Goal: Information Seeking & Learning: Check status

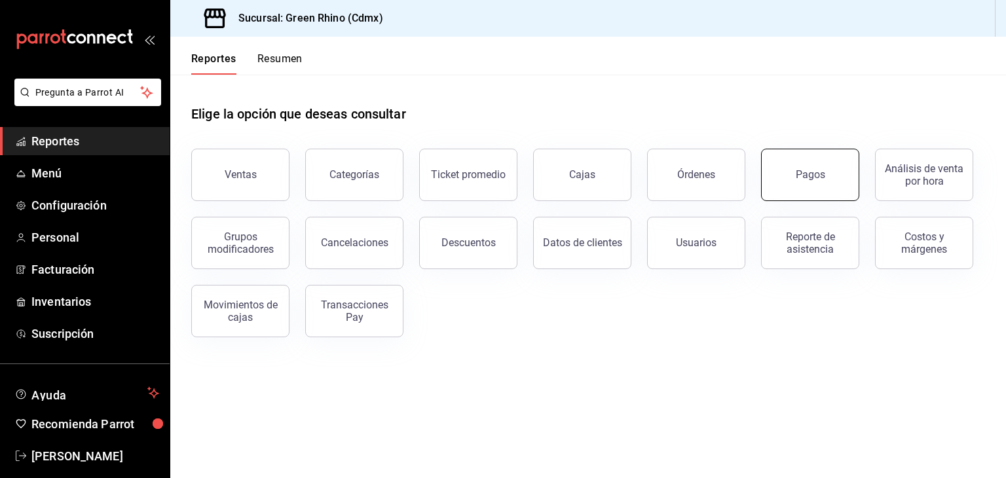
click at [811, 169] on div "Pagos" at bounding box center [810, 174] width 29 height 12
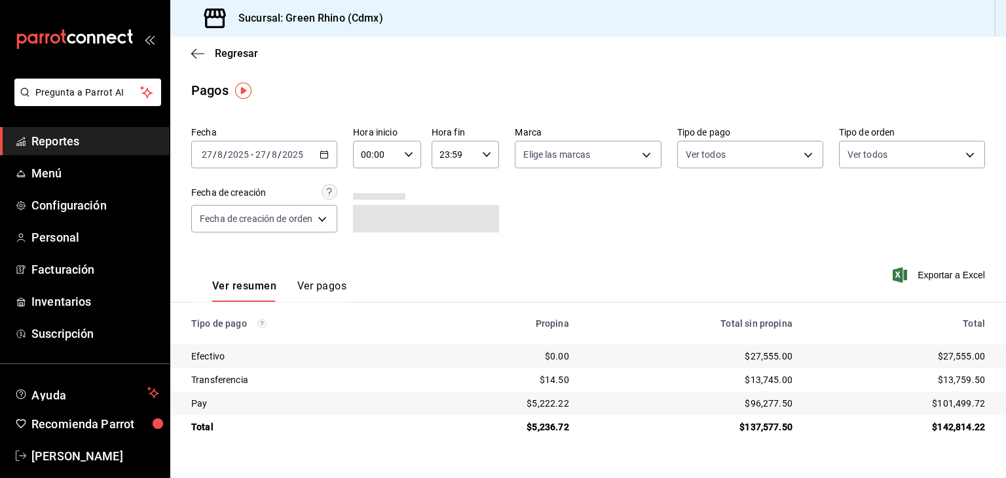
click at [278, 151] on span "/" at bounding box center [280, 154] width 4 height 10
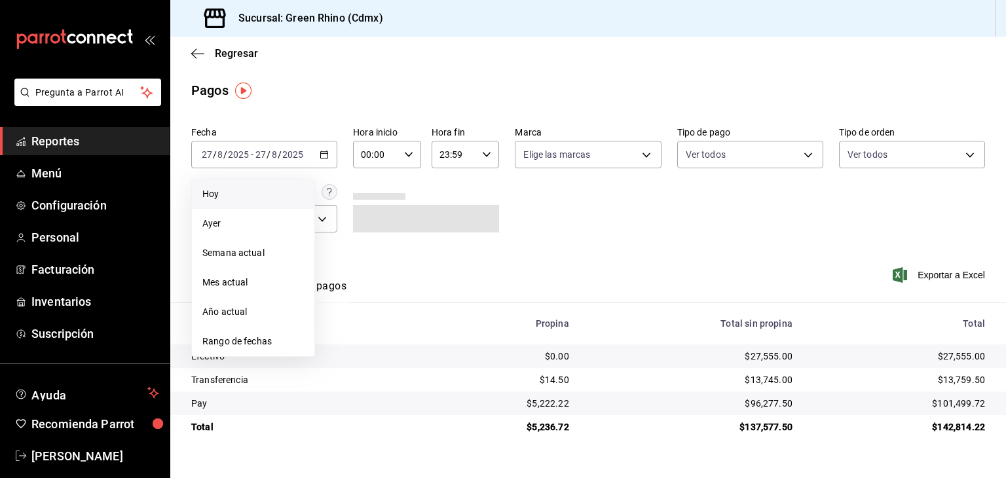
click at [263, 194] on span "Hoy" at bounding box center [252, 194] width 101 height 14
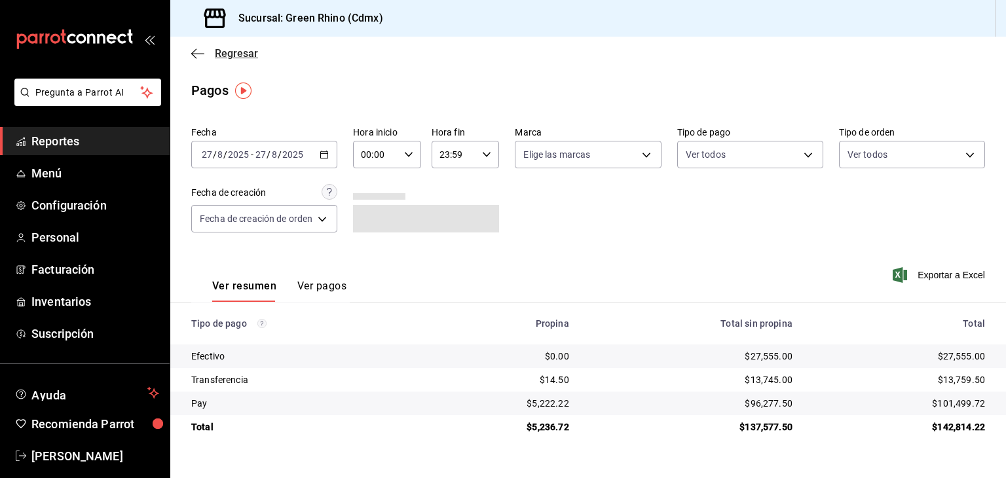
click at [207, 53] on span "Regresar" at bounding box center [224, 53] width 67 height 12
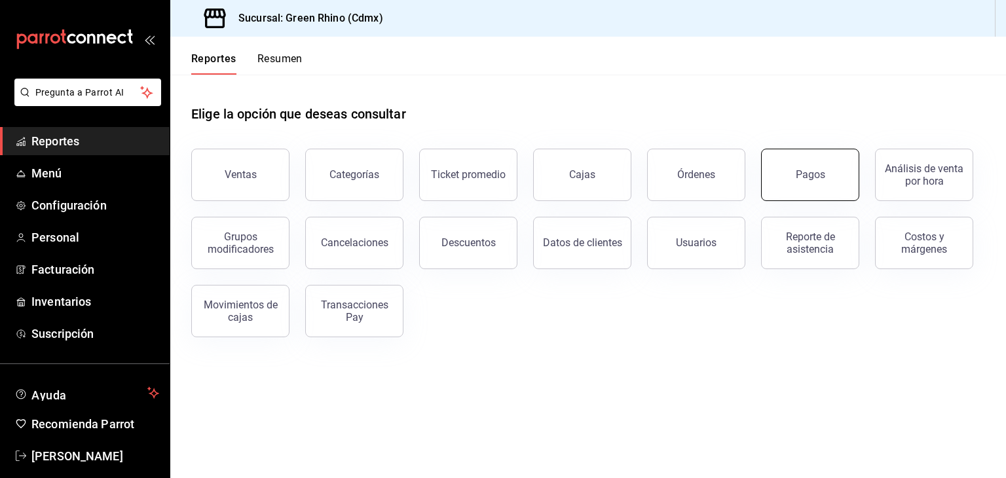
click at [807, 172] on div "Pagos" at bounding box center [810, 174] width 29 height 12
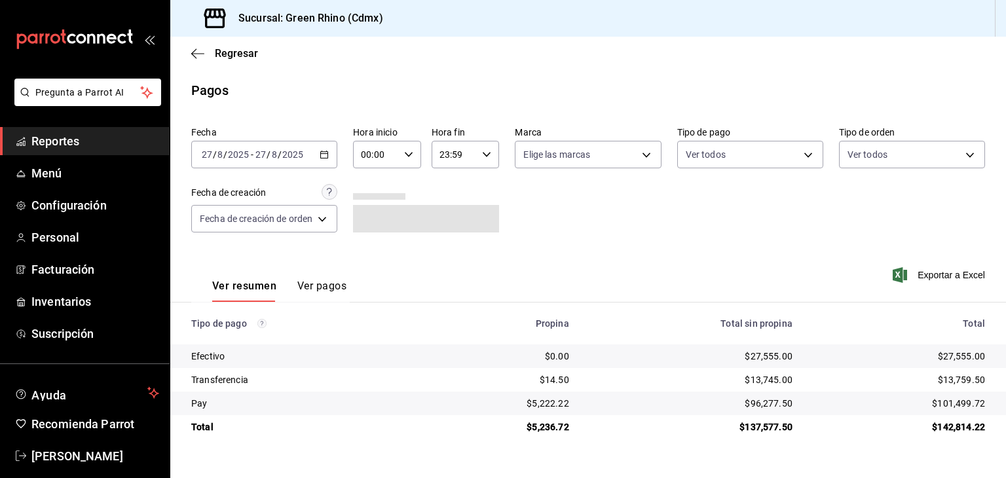
click at [278, 157] on span "/" at bounding box center [280, 154] width 4 height 10
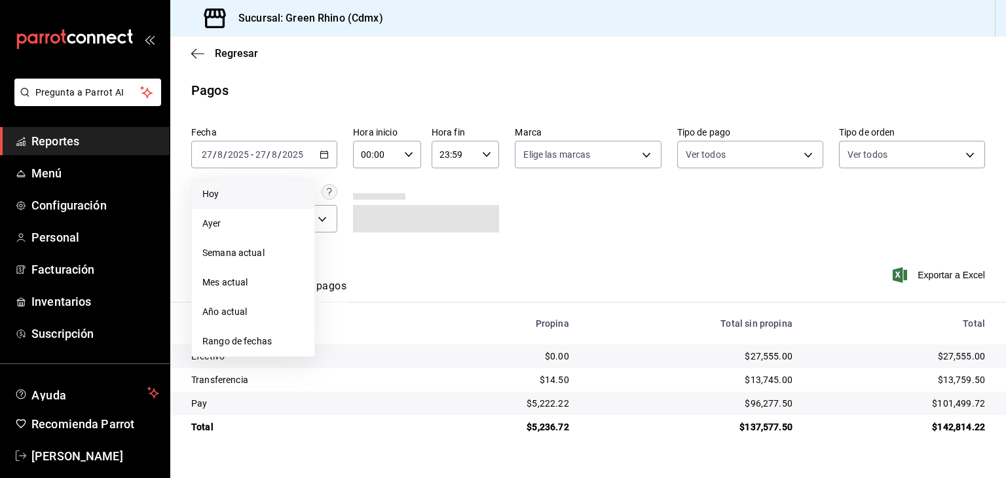
click at [266, 191] on span "Hoy" at bounding box center [252, 194] width 101 height 14
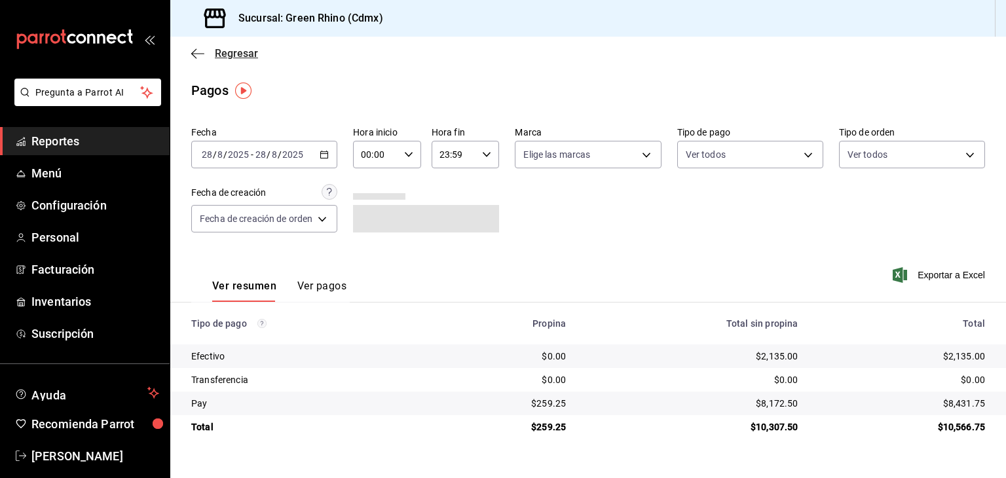
click at [230, 48] on span "Regresar" at bounding box center [236, 53] width 43 height 12
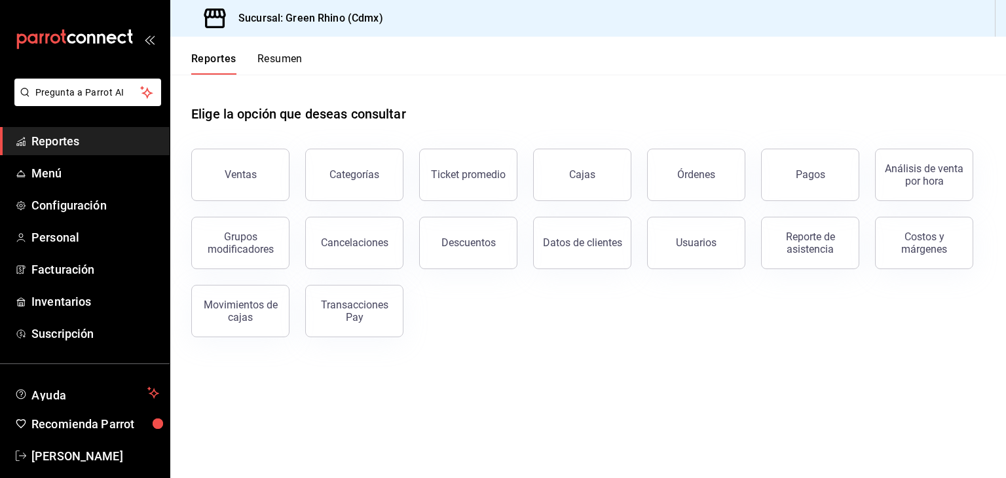
click at [297, 60] on button "Resumen" at bounding box center [279, 63] width 45 height 22
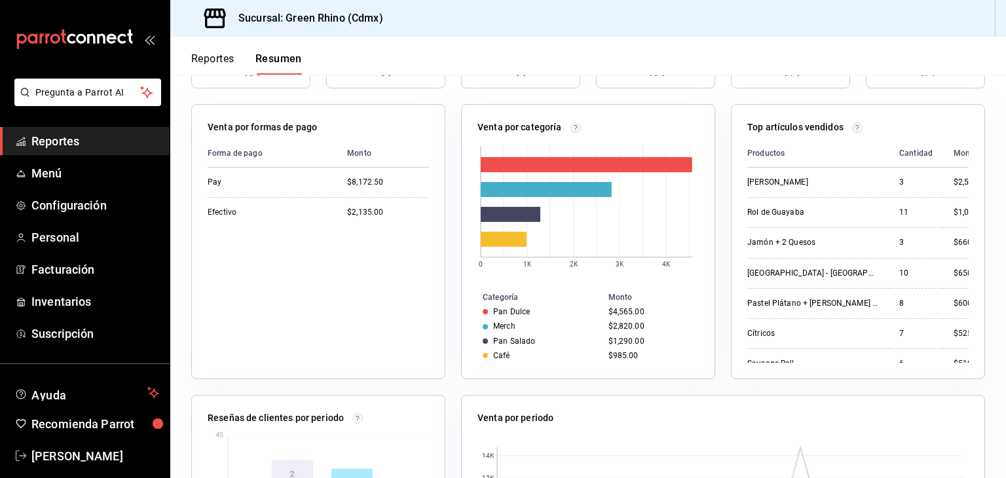
scroll to position [26, 0]
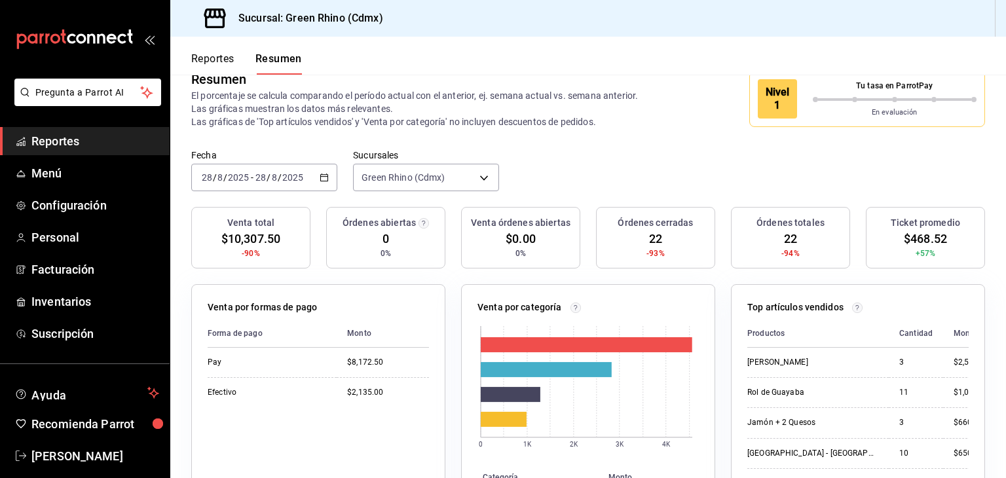
click at [218, 56] on button "Reportes" at bounding box center [212, 63] width 43 height 22
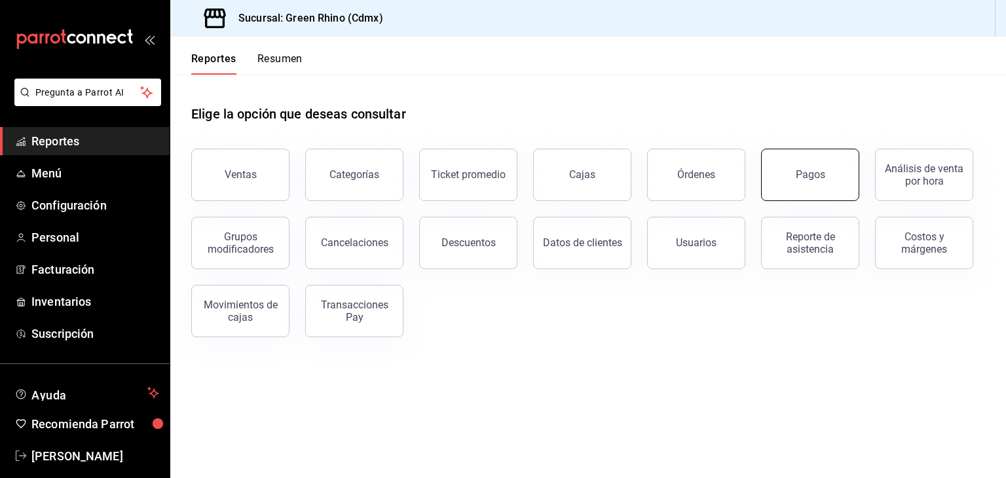
click at [824, 166] on button "Pagos" at bounding box center [810, 175] width 98 height 52
